Goal: Task Accomplishment & Management: Manage account settings

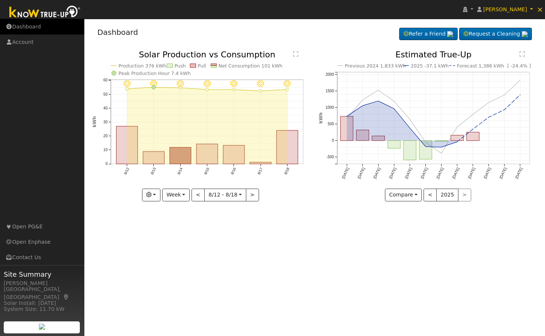
click at [49, 29] on link "Dashboard" at bounding box center [42, 26] width 84 height 15
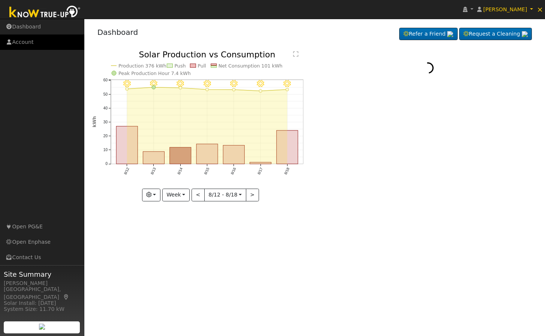
click at [38, 39] on link "Account" at bounding box center [42, 42] width 84 height 15
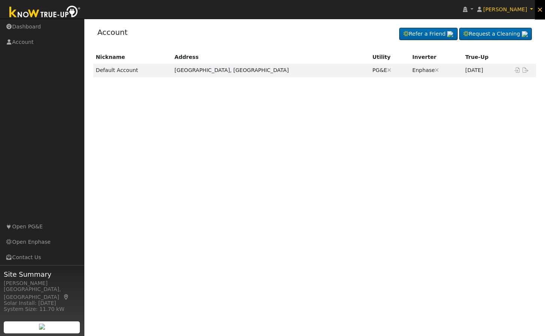
click at [540, 10] on span "×" at bounding box center [540, 9] width 6 height 9
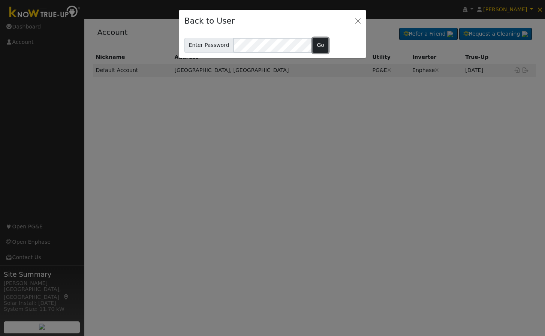
click at [314, 44] on button "Go" at bounding box center [321, 45] width 16 height 15
